Goal: Information Seeking & Learning: Learn about a topic

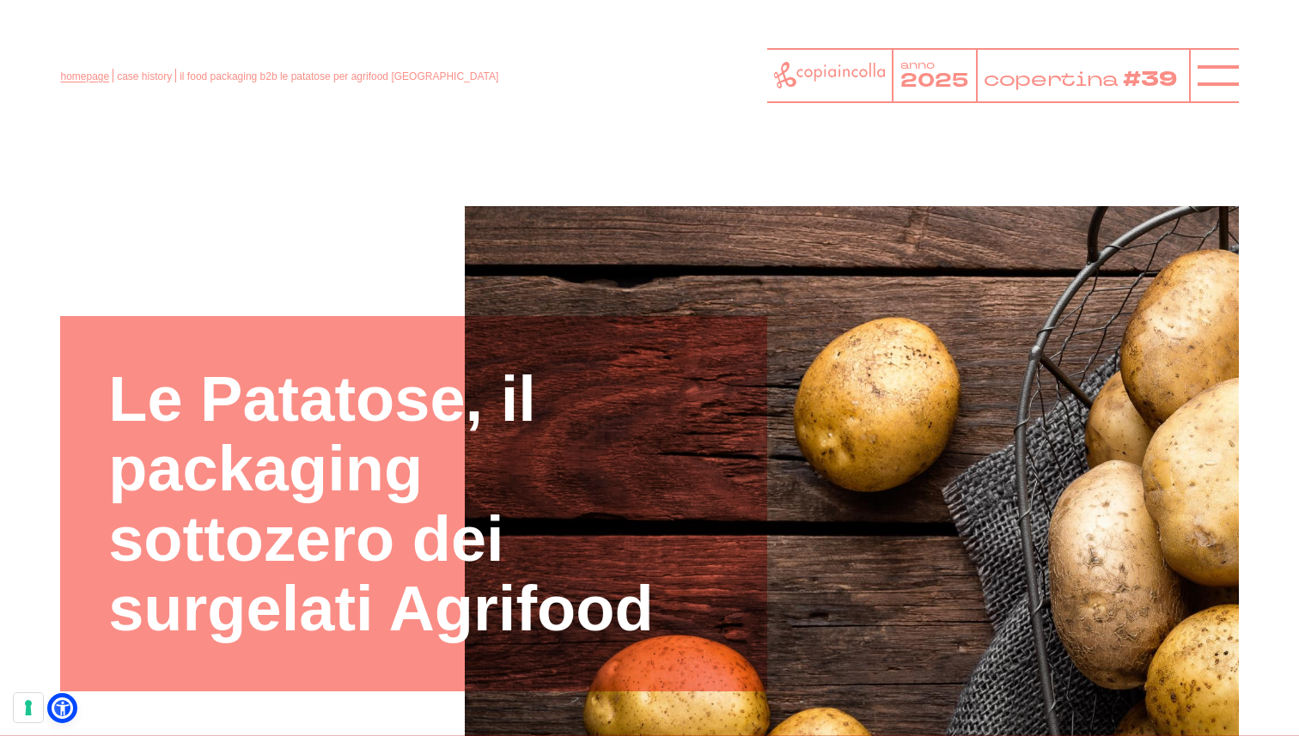
click at [98, 79] on link "homepage" at bounding box center [84, 76] width 49 height 12
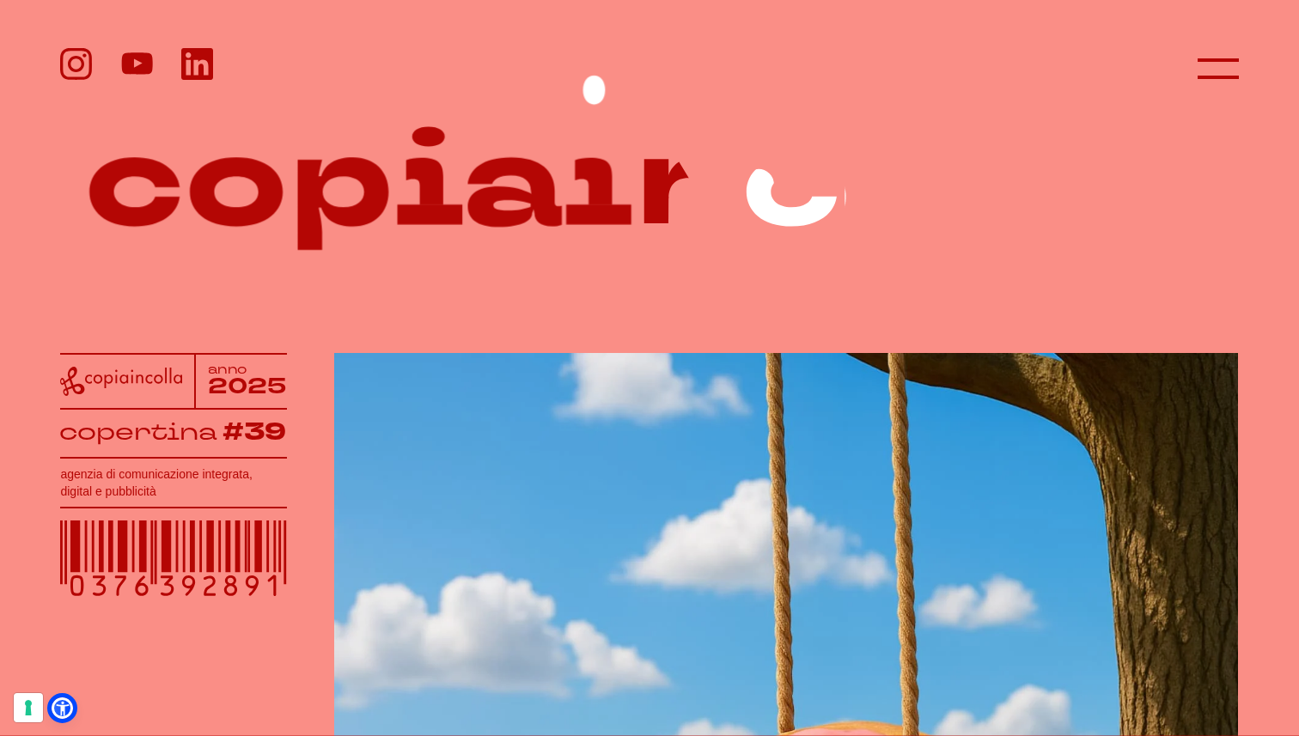
click at [1244, 60] on header at bounding box center [649, 55] width 1299 height 110
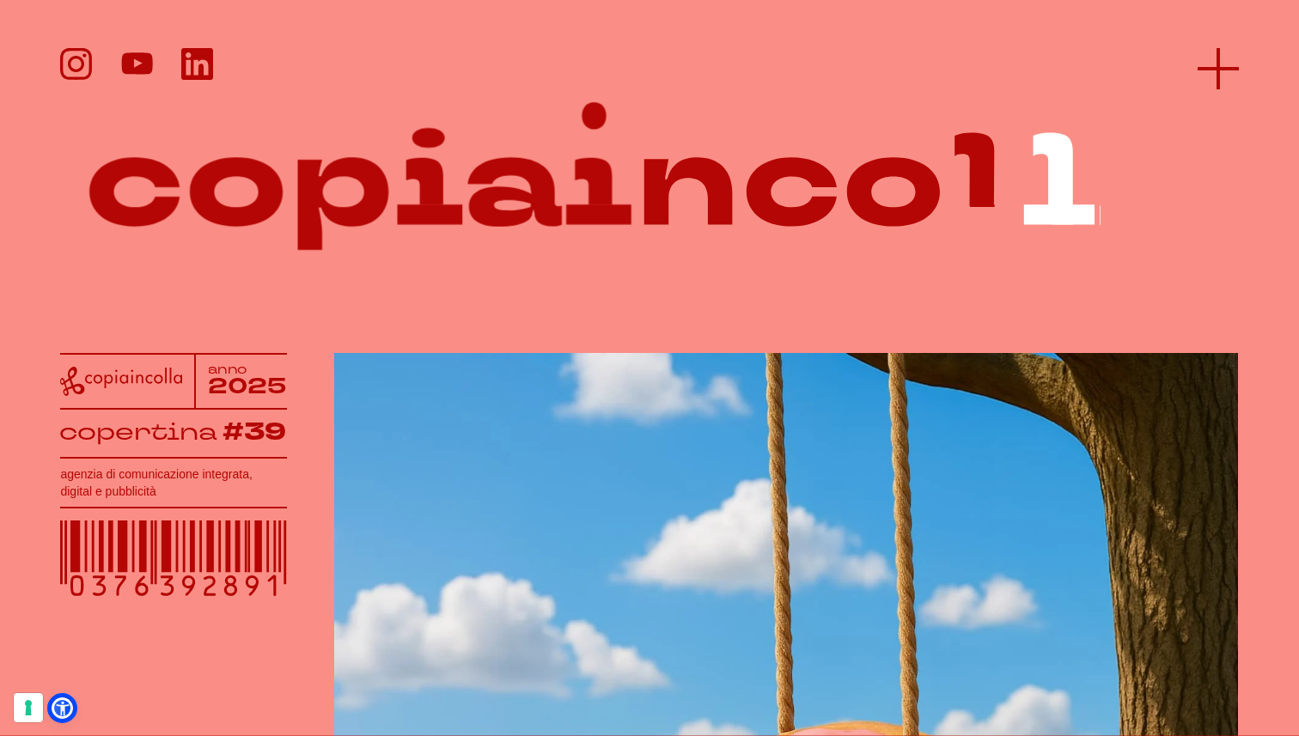
click at [1211, 70] on icon at bounding box center [1218, 68] width 41 height 41
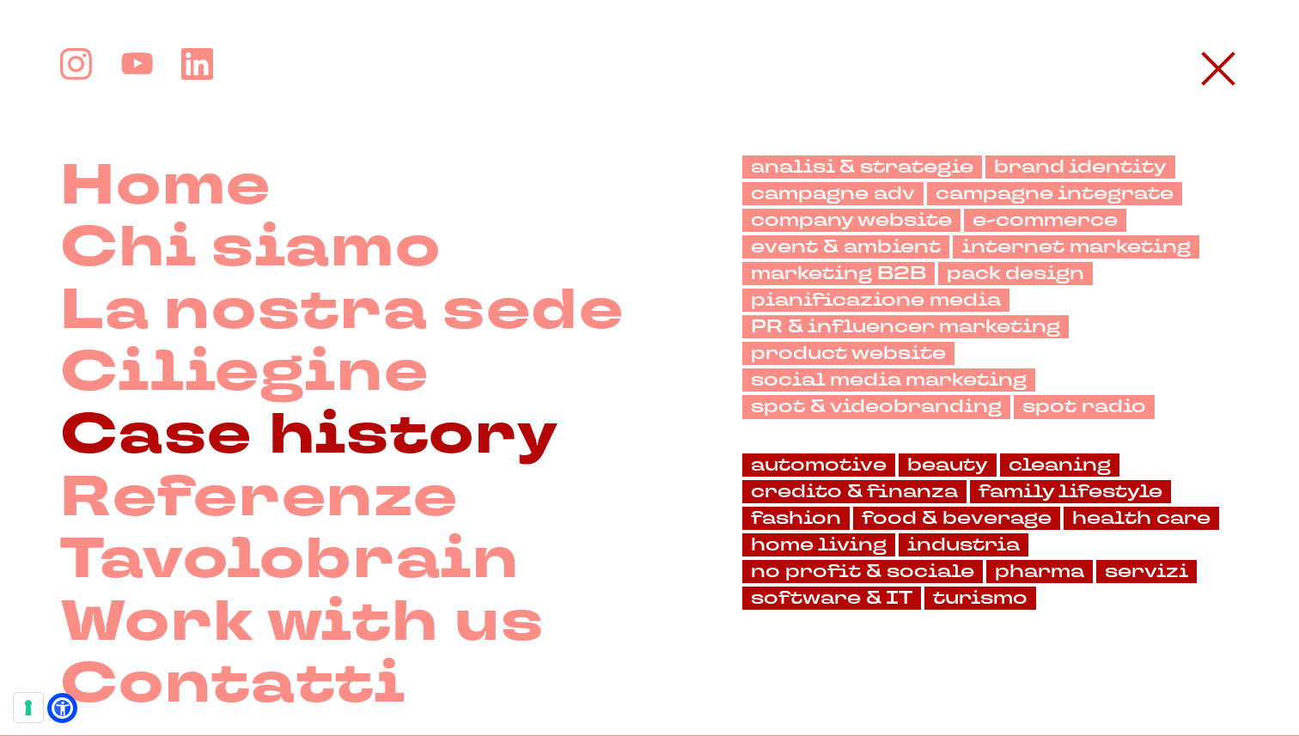
click at [394, 424] on link "Case history" at bounding box center [309, 436] width 498 height 63
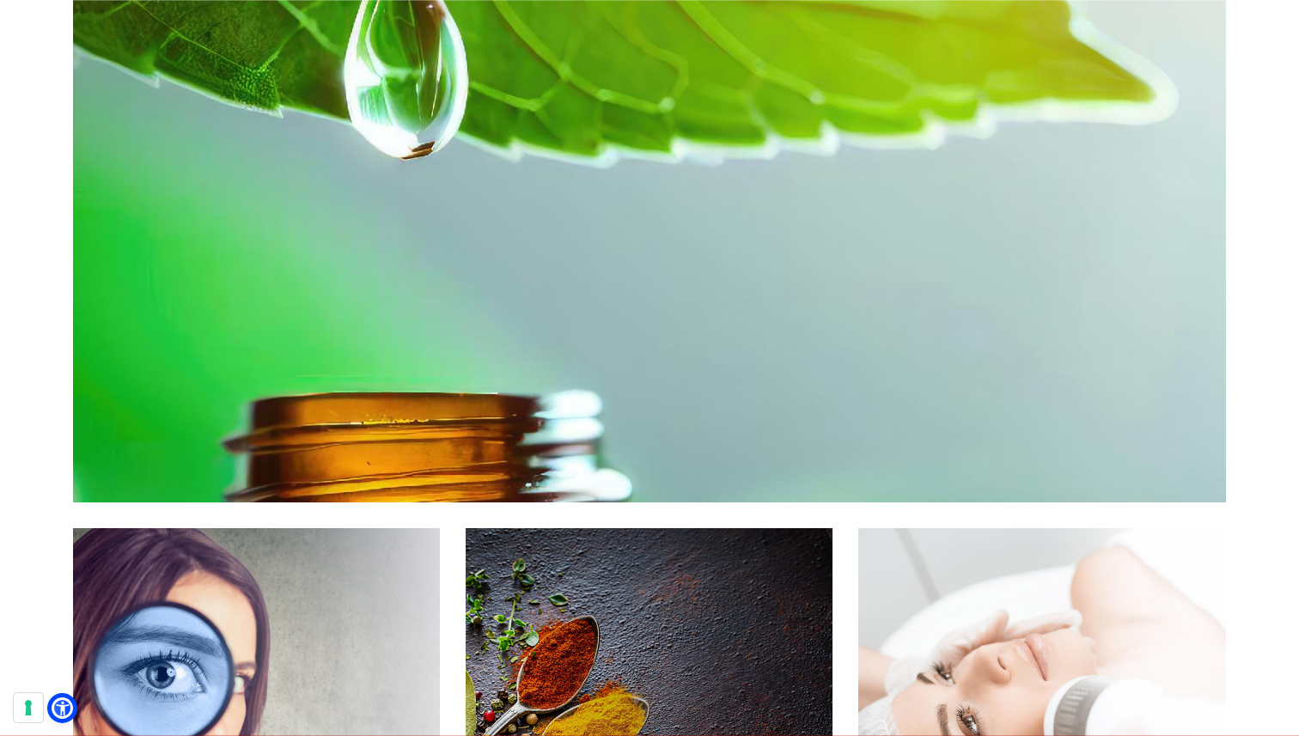
scroll to position [3843, 0]
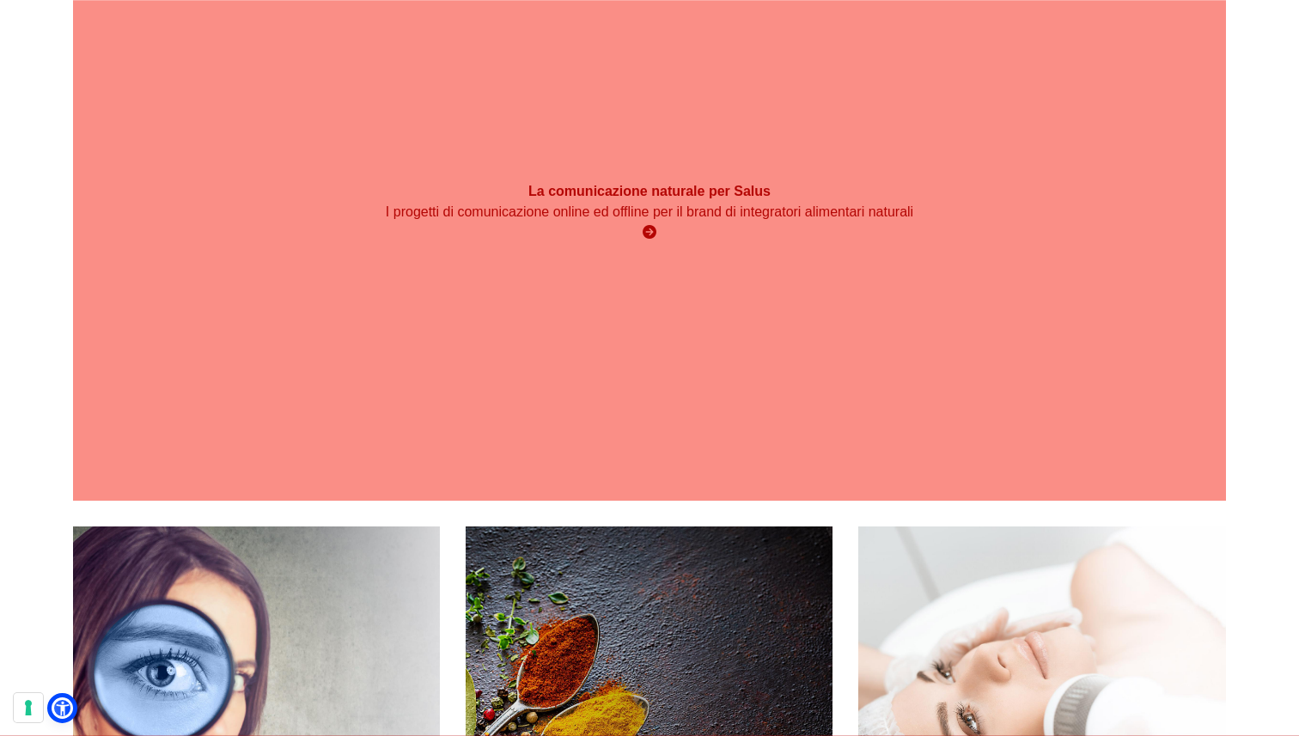
click at [822, 281] on div "La comunicazione naturale per Salus I progetti di comunicazione online ed offli…" at bounding box center [649, 212] width 1152 height 577
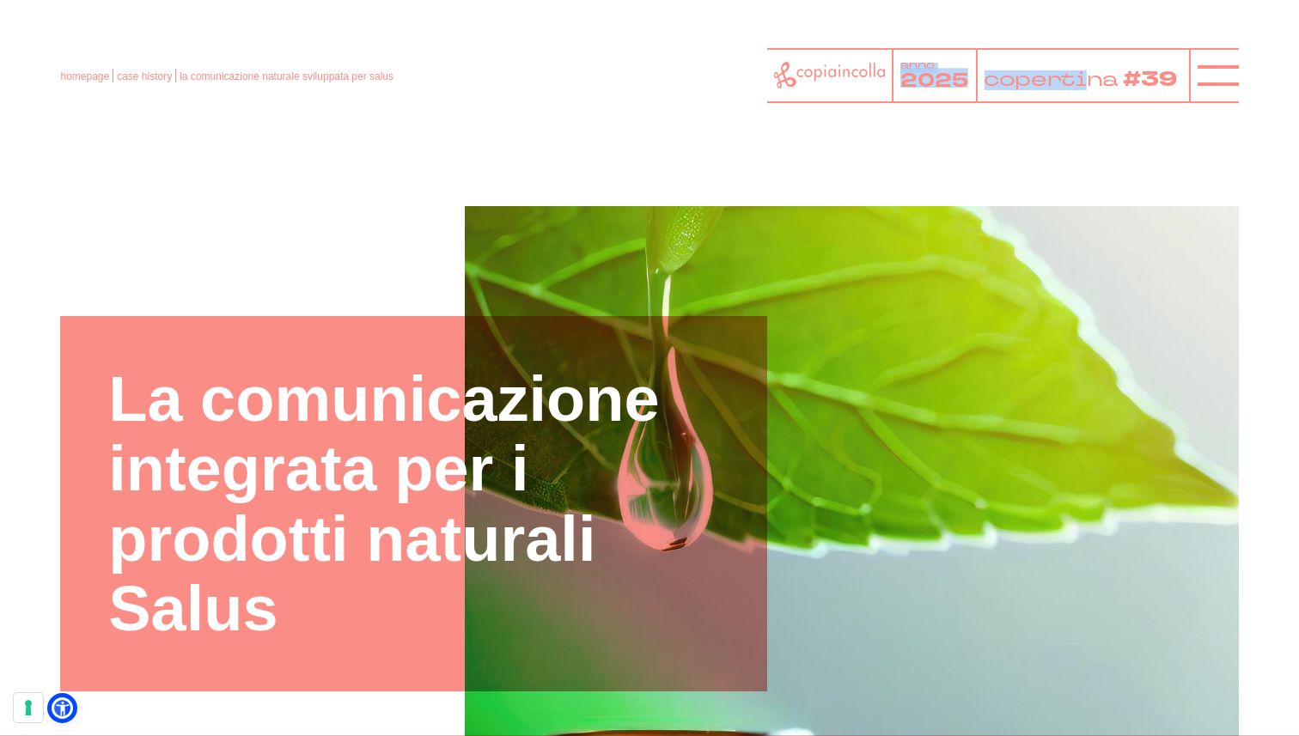
drag, startPoint x: 1115, startPoint y: 106, endPoint x: 1295, endPoint y: 156, distance: 187.2
click at [1207, 101] on header "homepage case history la comunicazione naturale sviluppata per salus anno 2025 …" at bounding box center [649, 62] width 1299 height 124
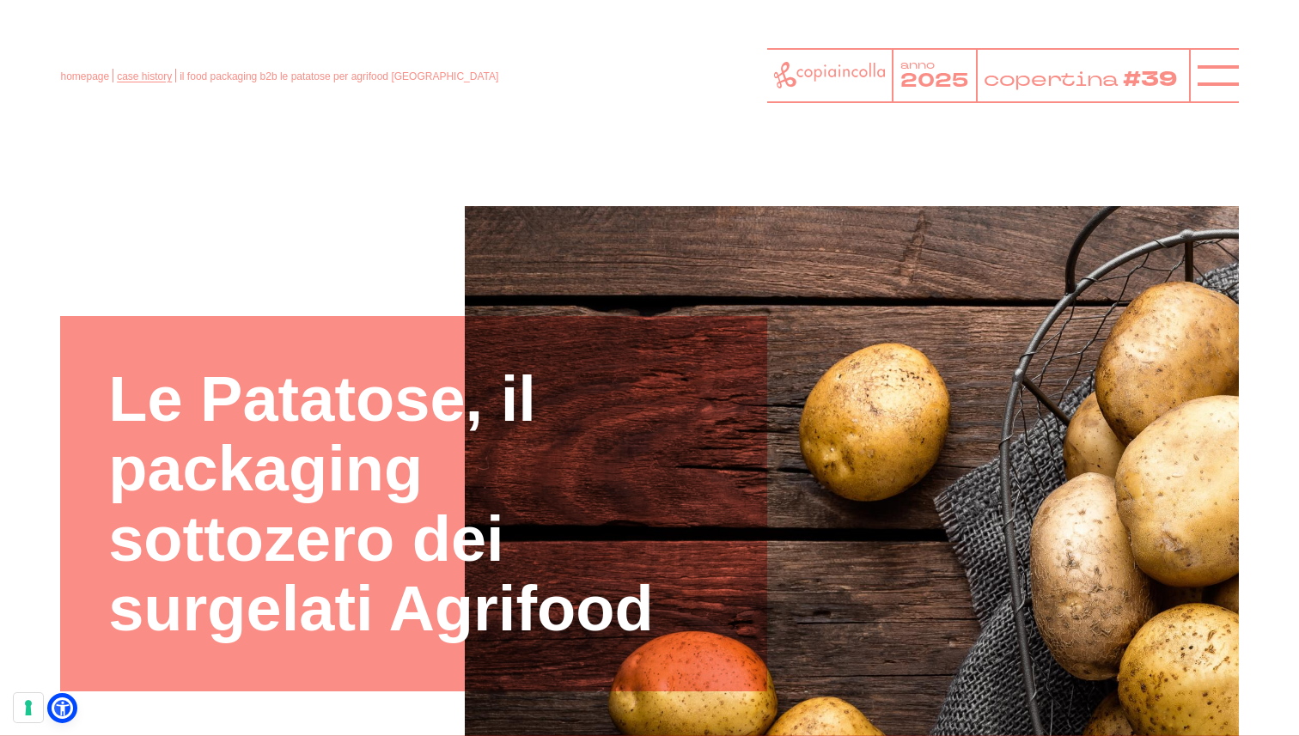
click at [144, 76] on link "case history" at bounding box center [144, 76] width 55 height 12
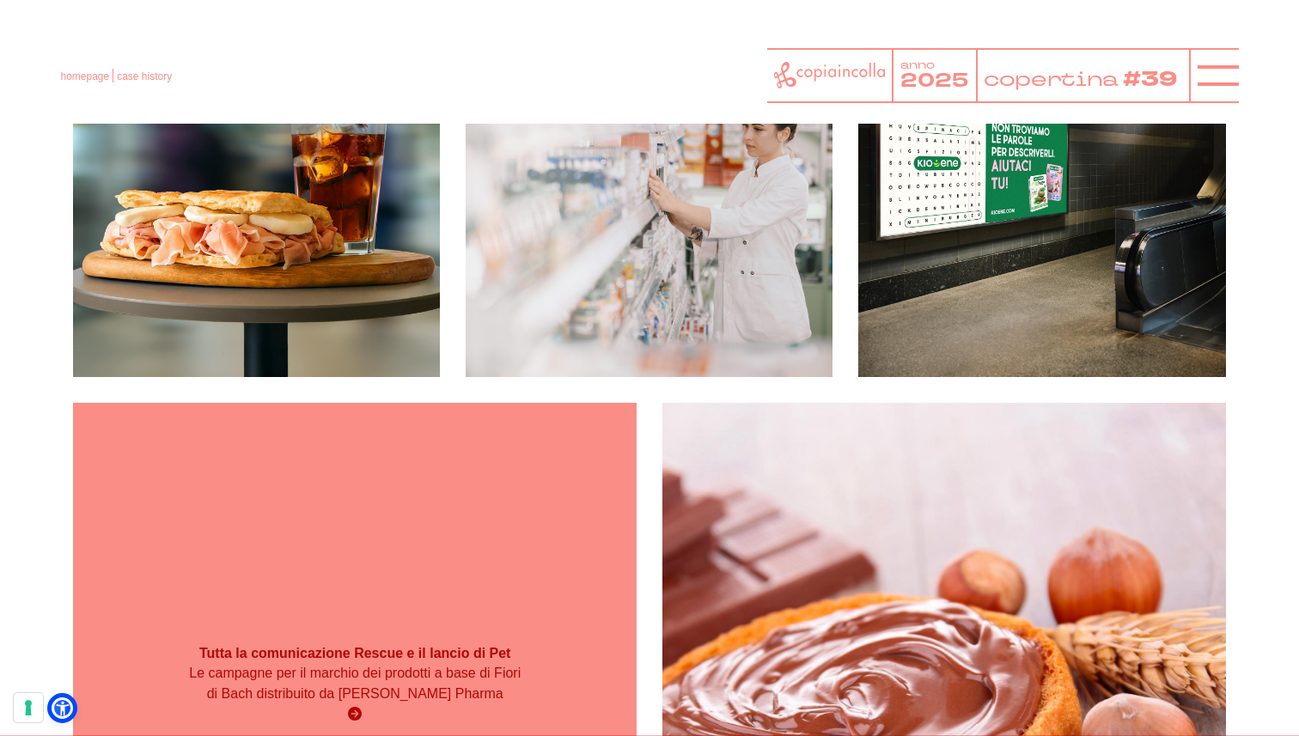
scroll to position [380, 0]
click at [523, 444] on div "Tutta la comunicazione Rescue e il lancio di Pet Le campagne per il marchio dei…" at bounding box center [355, 685] width 564 height 564
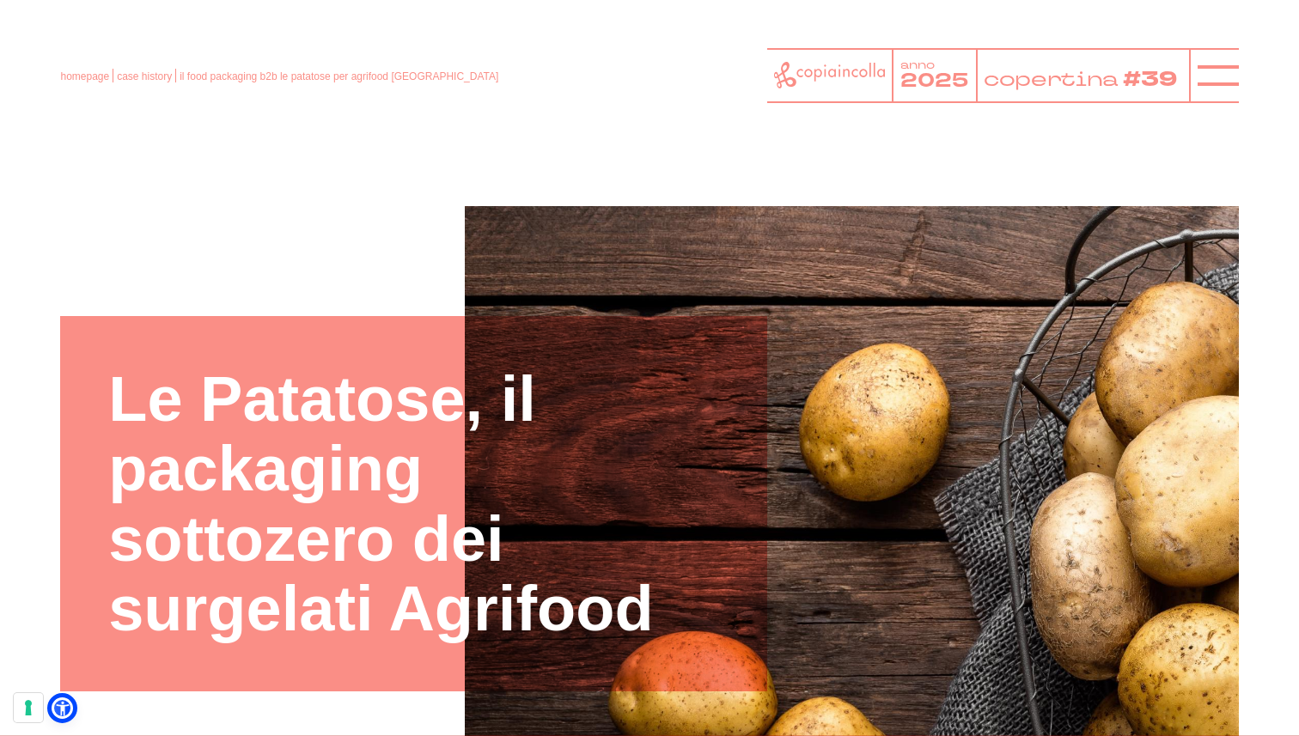
click at [151, 83] on div "homepage case history il food packaging b2b le patatose per agrifood [GEOGRAPHI…" at bounding box center [649, 75] width 1178 height 55
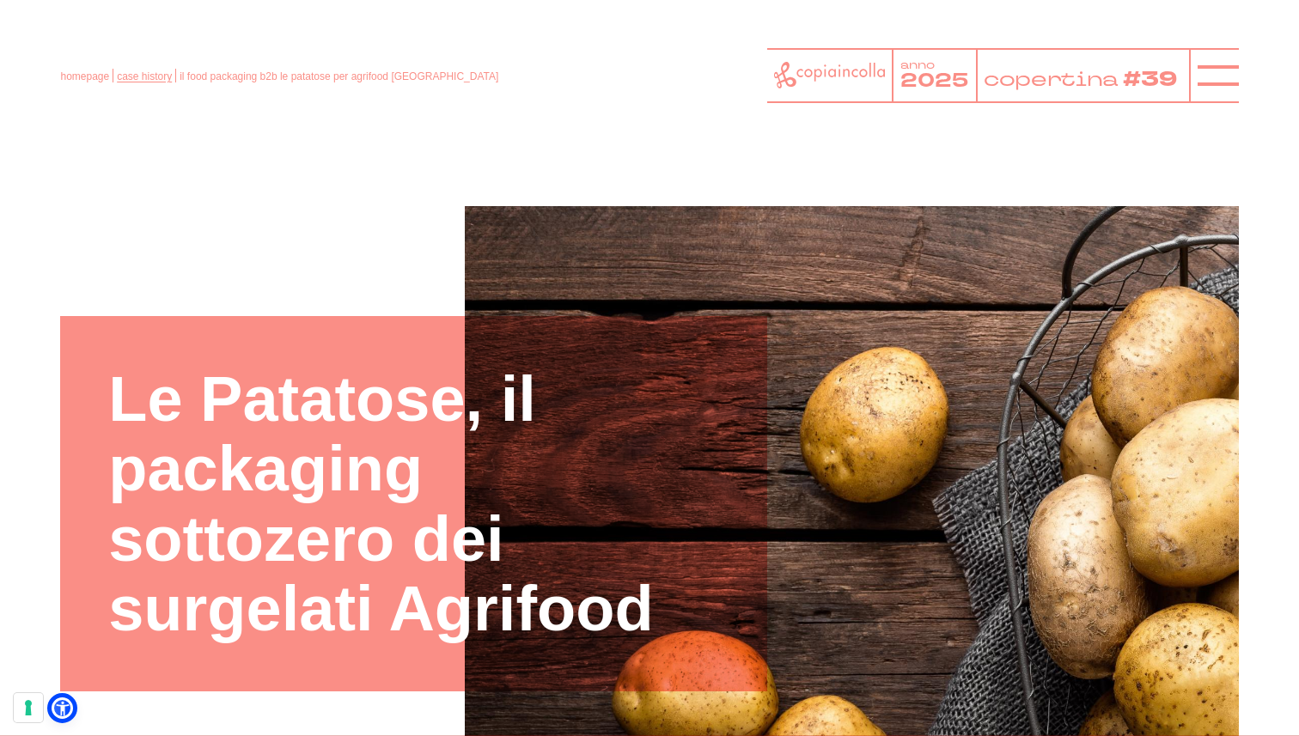
click at [153, 74] on link "case history" at bounding box center [144, 76] width 55 height 12
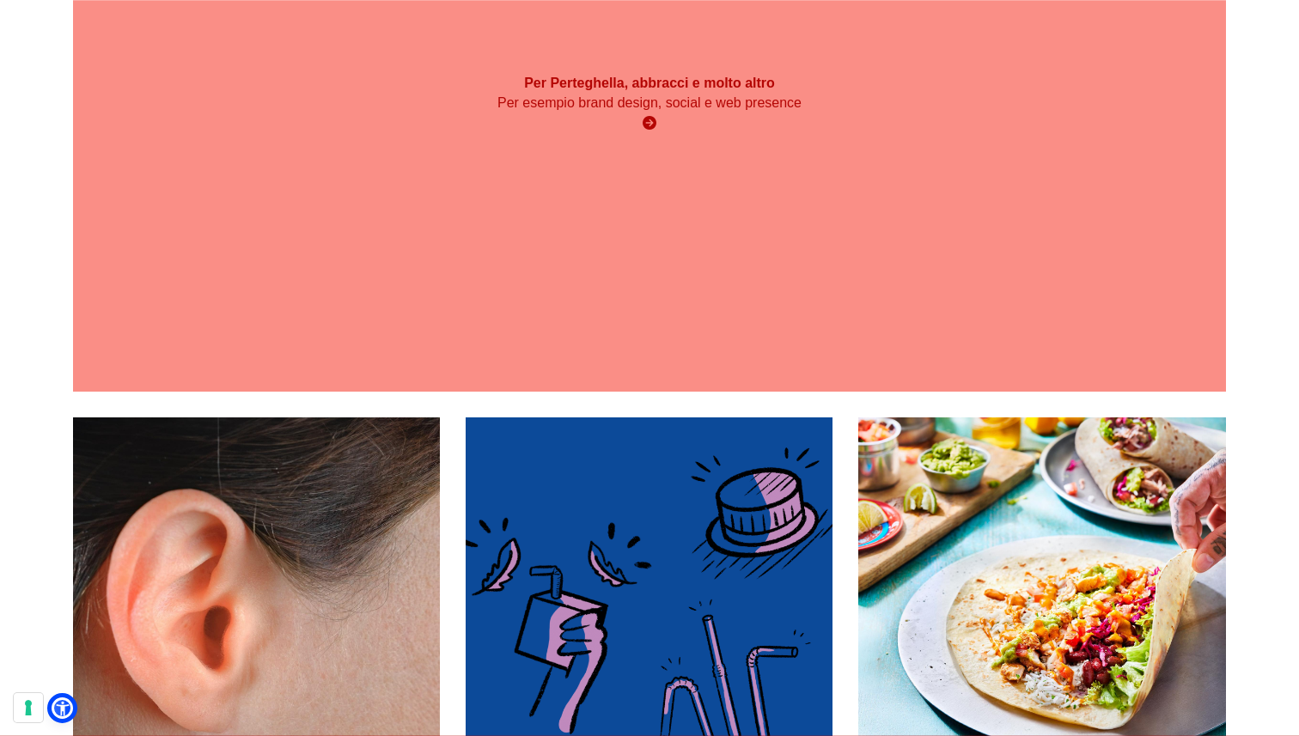
scroll to position [1963, 0]
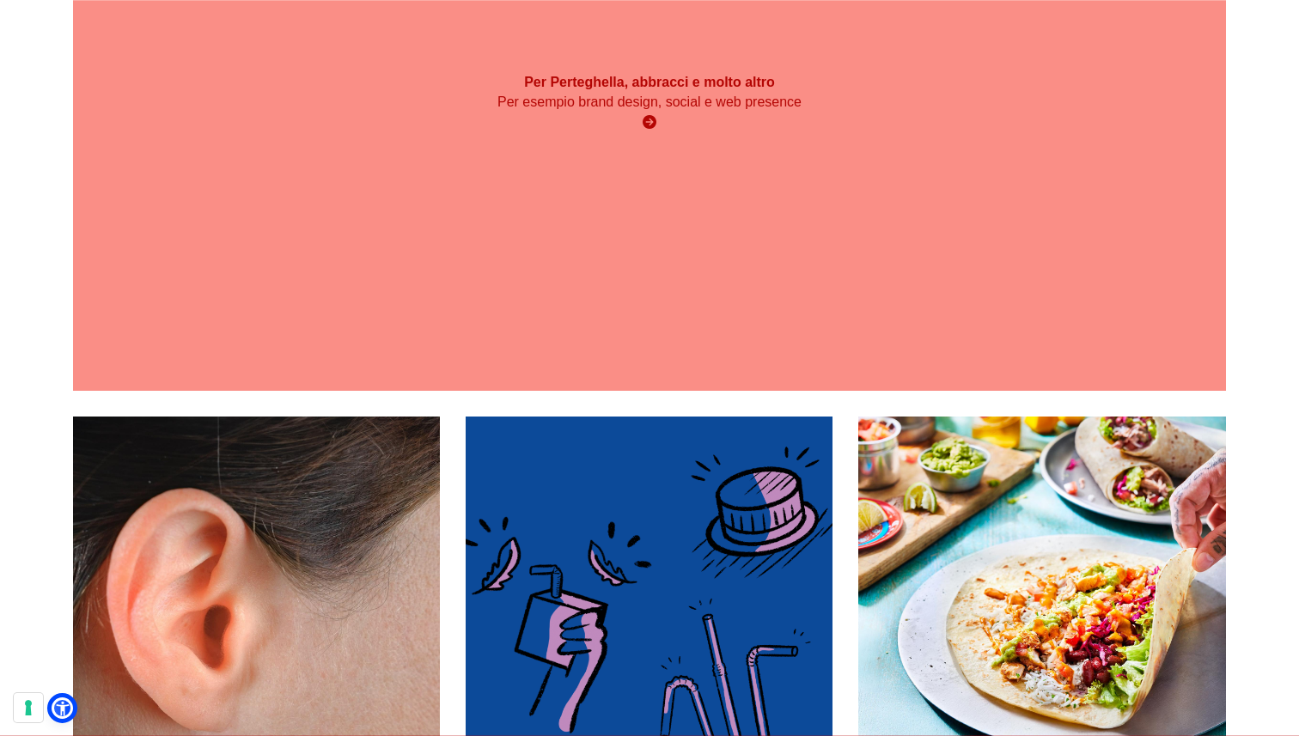
click at [650, 195] on div "Per Perteghella, abbracci e molto altro Per esempio brand design, social e web …" at bounding box center [649, 103] width 1152 height 577
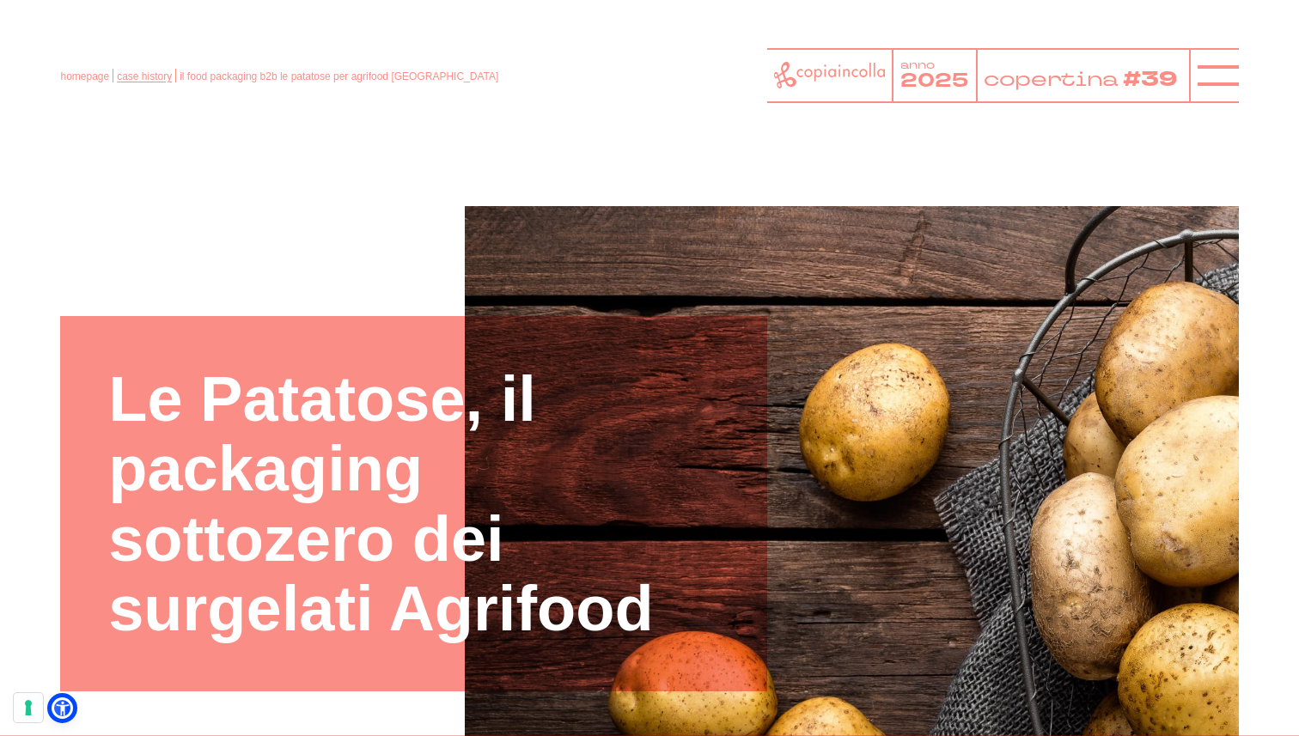
click at [133, 74] on link "case history" at bounding box center [144, 76] width 55 height 12
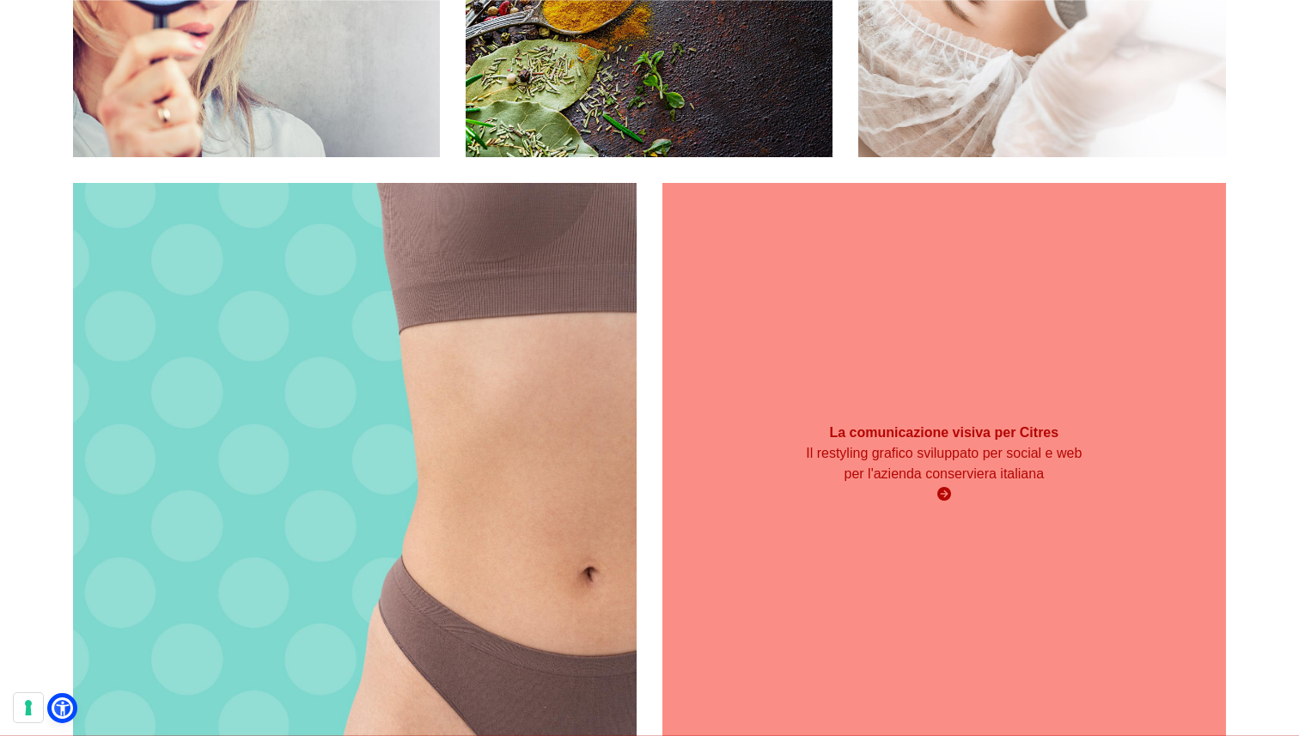
click at [914, 314] on div "La comunicazione visiva per Citres Il restyling grafico sviluppato per social e…" at bounding box center [945, 465] width 564 height 564
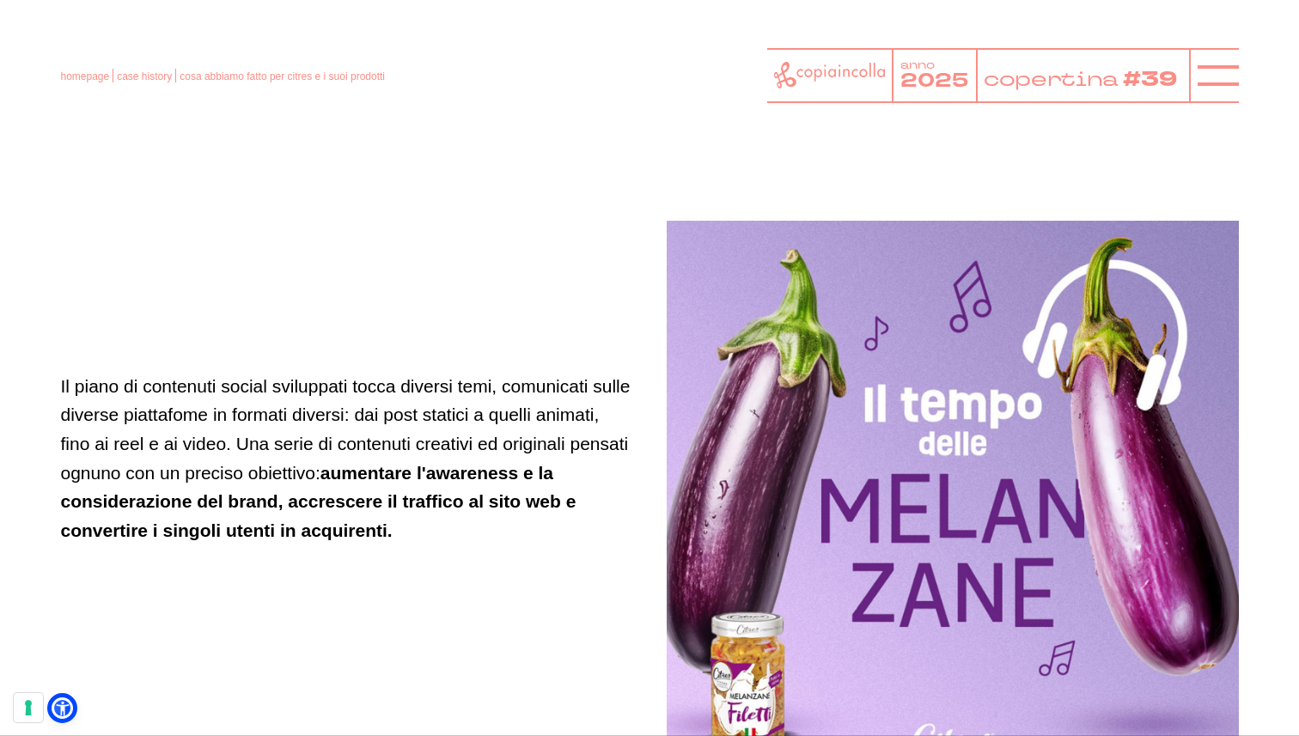
scroll to position [3303, 0]
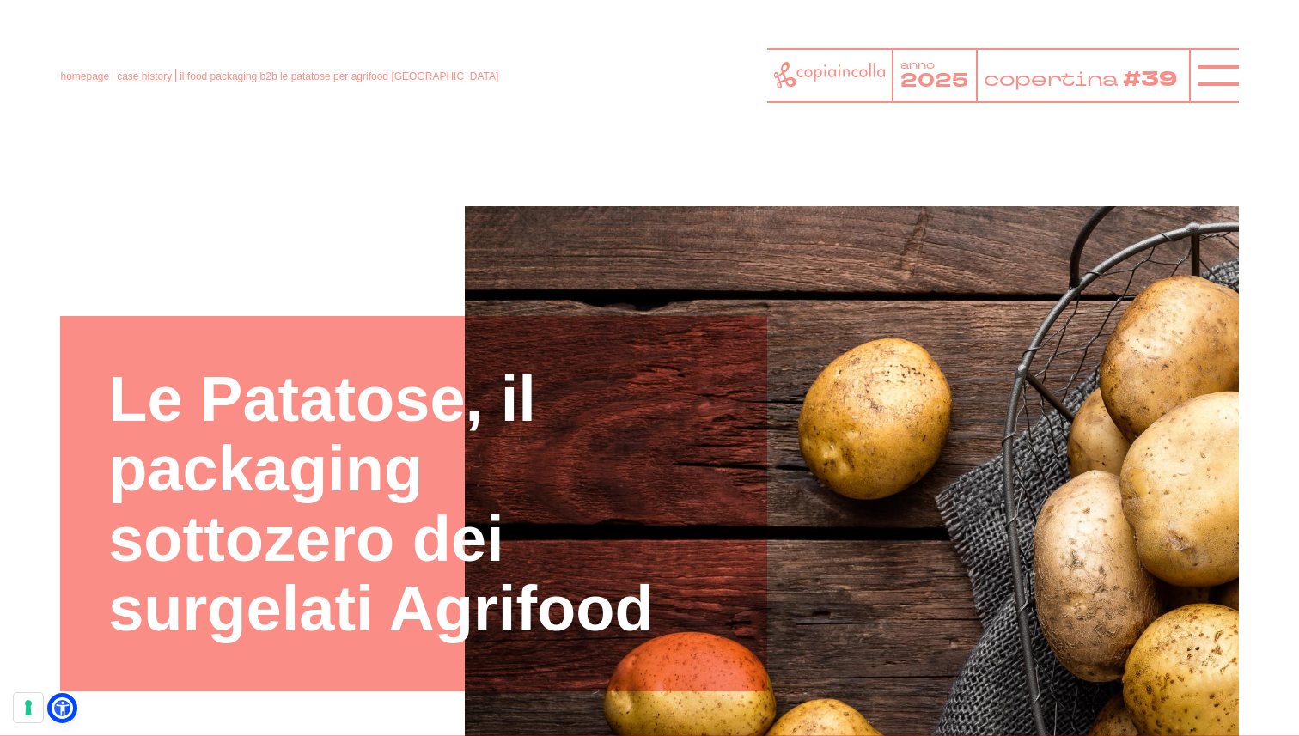
click at [123, 72] on link "case history" at bounding box center [144, 76] width 55 height 12
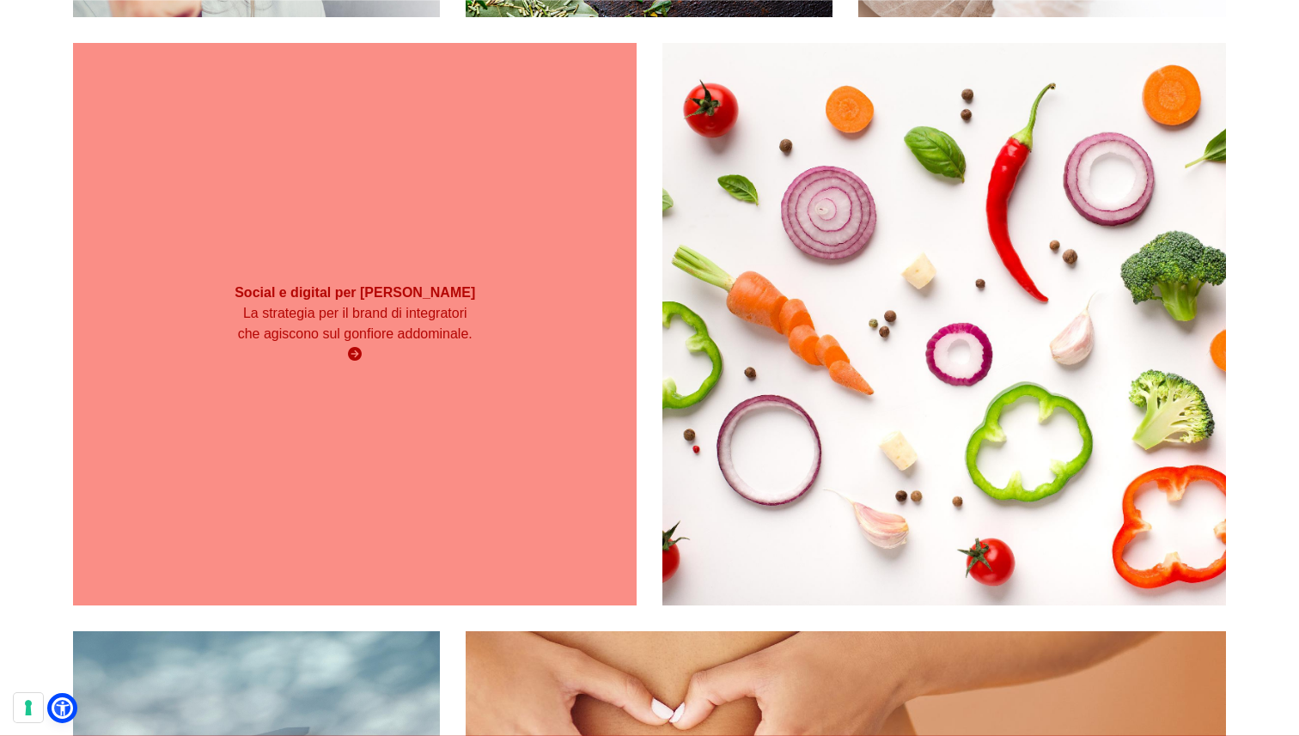
scroll to position [4721, 0]
click at [397, 399] on div "Social e digital per Pancia Piatta La strategia per il brand di integratori che…" at bounding box center [355, 324] width 564 height 564
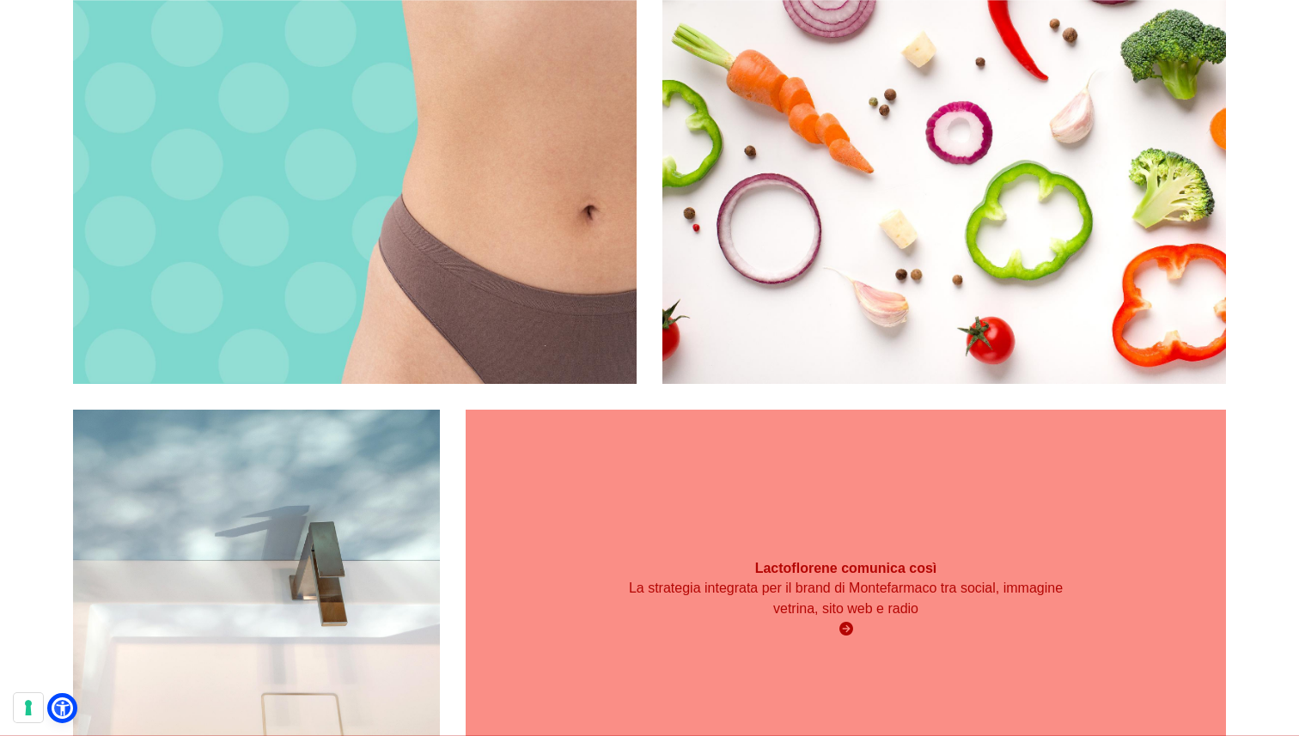
scroll to position [4942, 0]
click at [636, 504] on div "Lactoflorene comunica così La strategia integrata per il brand di Montefarmaco …" at bounding box center [846, 599] width 760 height 380
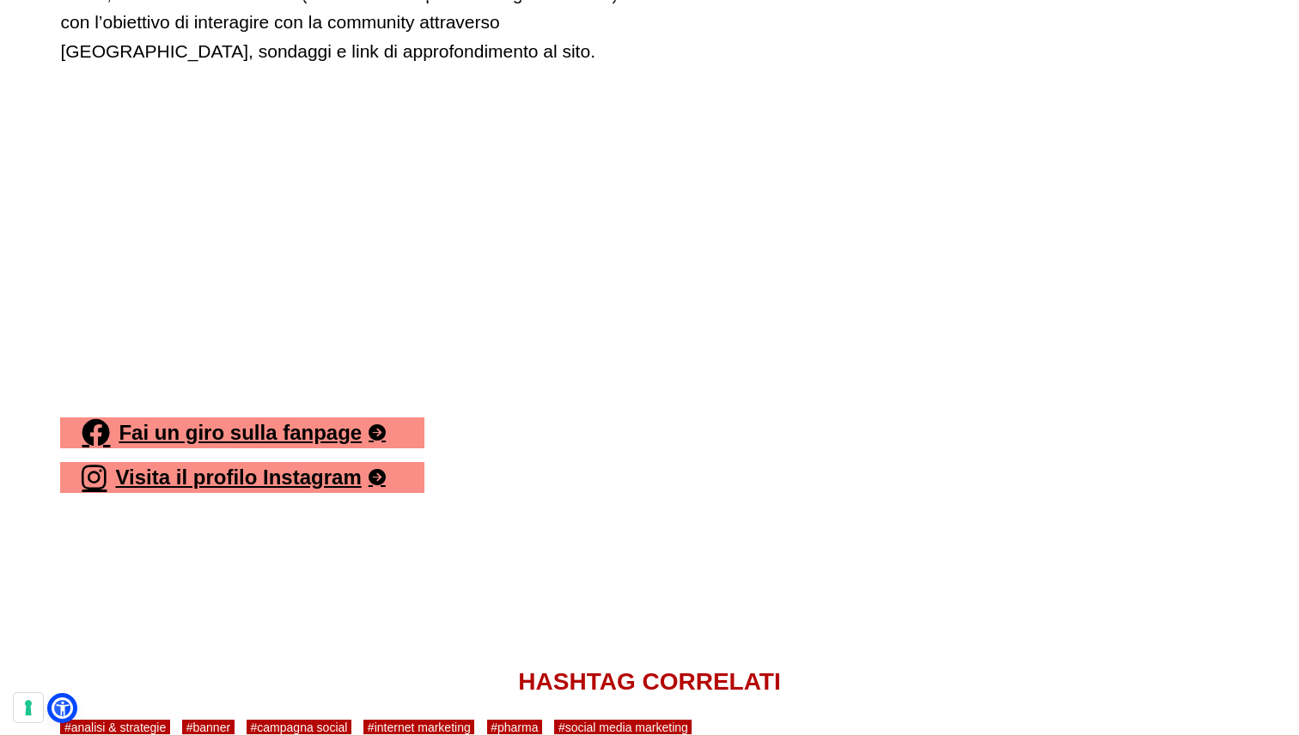
scroll to position [4413, 0]
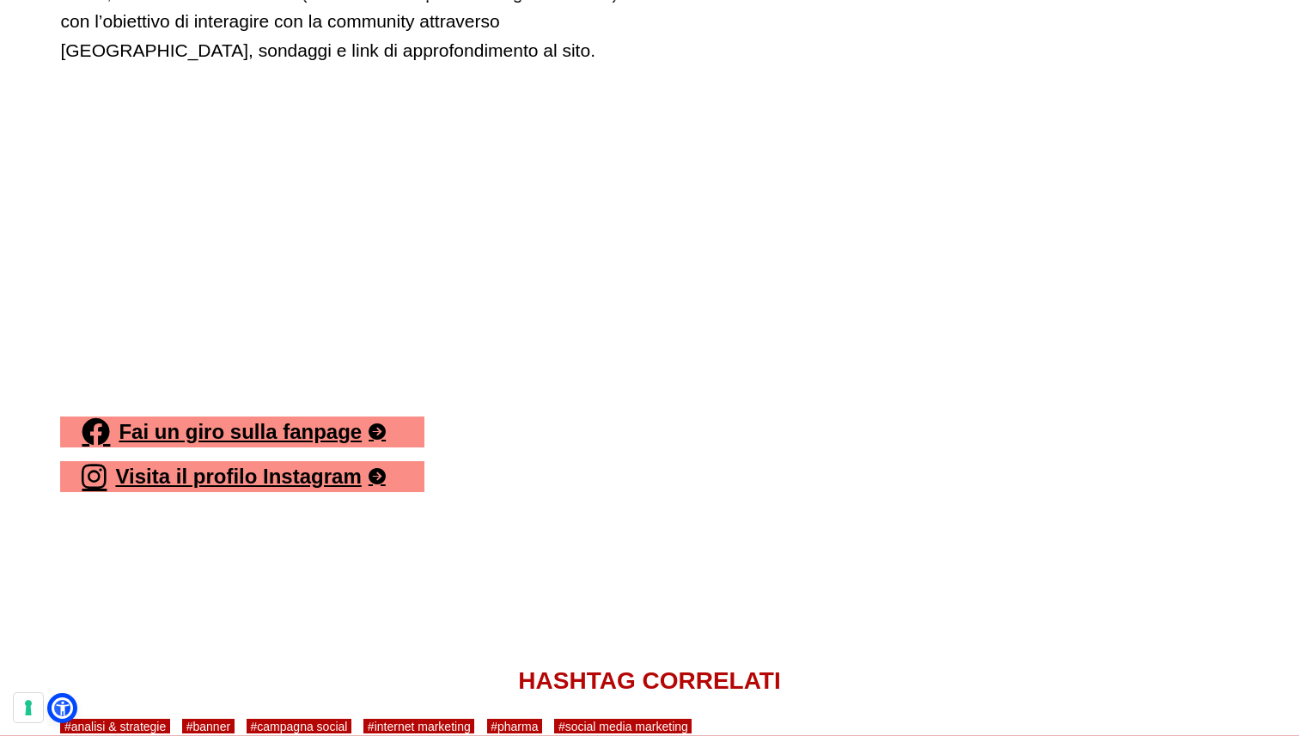
drag, startPoint x: 22, startPoint y: 25, endPoint x: 47, endPoint y: 67, distance: 48.9
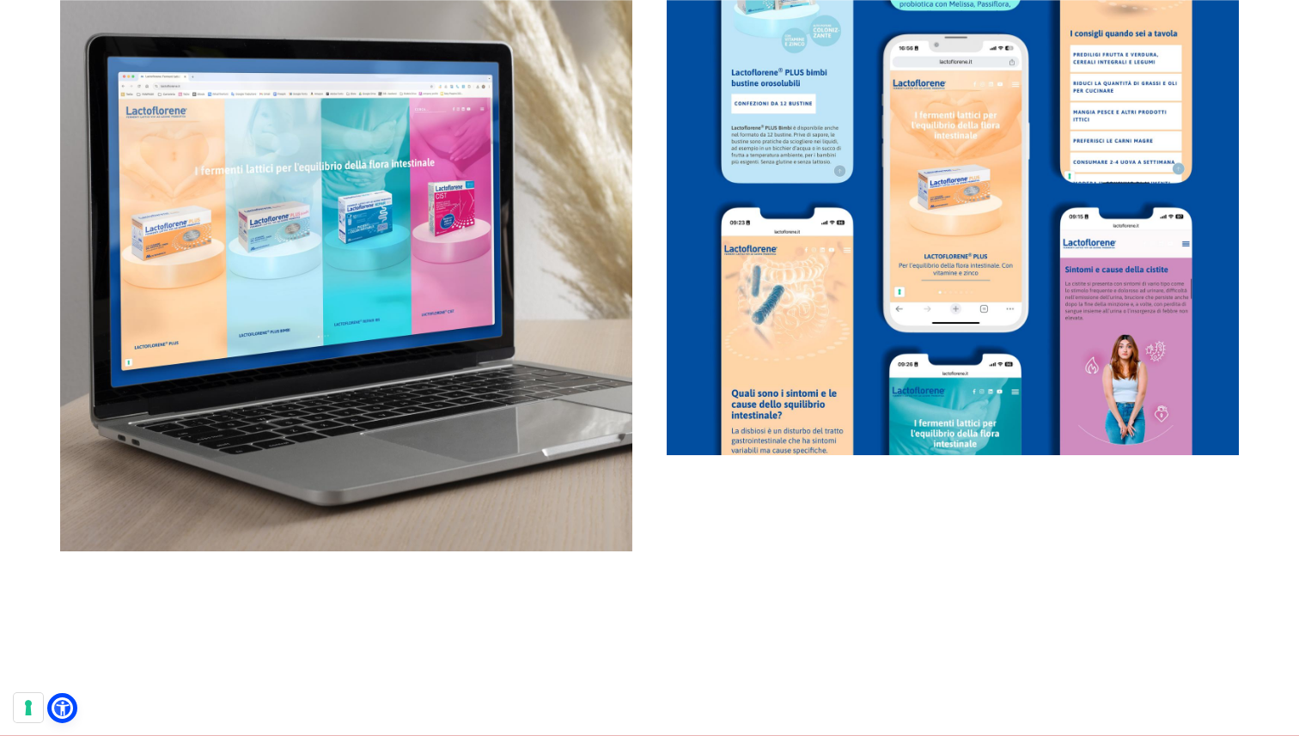
scroll to position [3523, 0]
